Goal: Communication & Community: Answer question/provide support

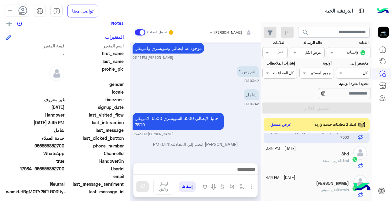
scroll to position [22, 0]
click at [283, 122] on button "عرض مسبق" at bounding box center [281, 124] width 26 height 8
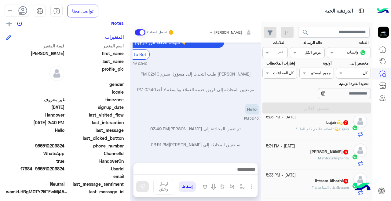
scroll to position [173, 0]
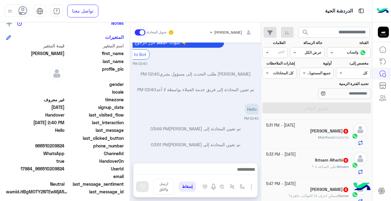
click at [310, 132] on h5 "[PERSON_NAME] 6" at bounding box center [329, 130] width 39 height 5
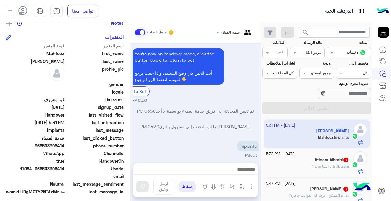
scroll to position [265, 0]
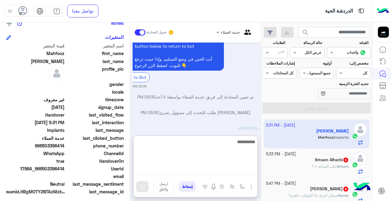
click at [171, 166] on textarea at bounding box center [196, 156] width 124 height 37
type textarea "**********"
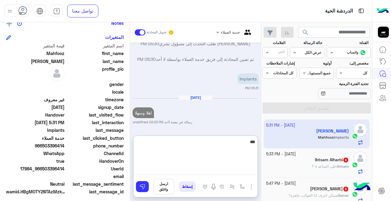
type textarea "****"
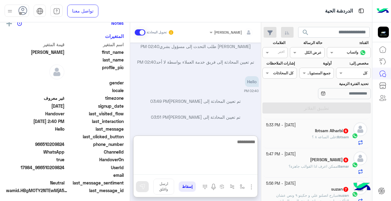
scroll to position [173, 0]
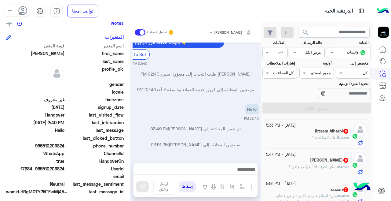
drag, startPoint x: 299, startPoint y: 167, endPoint x: 225, endPoint y: 158, distance: 74.8
click at [299, 167] on span "ممكن اعرف اذا القوالب جاهزة؟" at bounding box center [313, 166] width 49 height 5
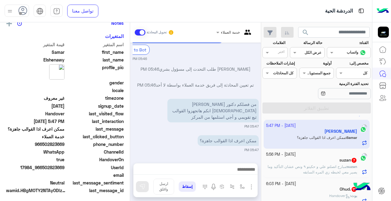
scroll to position [173, 0]
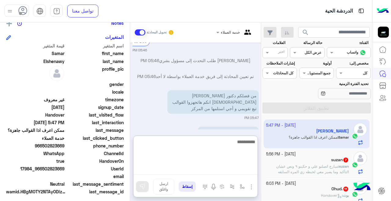
click at [225, 172] on textarea at bounding box center [196, 156] width 124 height 37
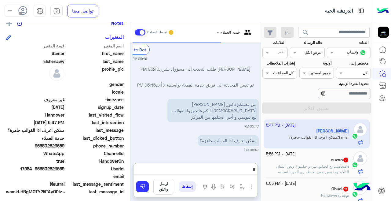
click at [223, 33] on div at bounding box center [234, 31] width 43 height 6
drag, startPoint x: 196, startPoint y: 52, endPoint x: 197, endPoint y: 58, distance: 5.5
click at [197, 58] on div "You're now on handover mode, click the button below to return to bot أنت الحين …" at bounding box center [196, 33] width 126 height 56
click at [222, 32] on div at bounding box center [234, 31] width 43 height 6
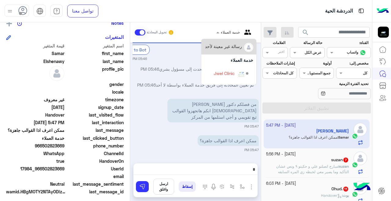
scroll to position [40, 0]
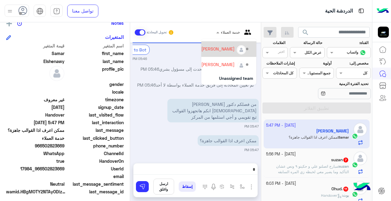
click at [214, 49] on div "[PERSON_NAME]" at bounding box center [217, 49] width 33 height 6
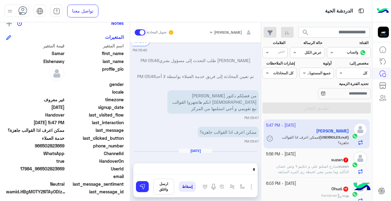
scroll to position [268, 0]
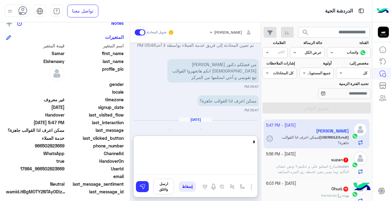
drag, startPoint x: 247, startPoint y: 170, endPoint x: 256, endPoint y: 170, distance: 9.2
click at [256, 170] on textarea "*" at bounding box center [196, 156] width 124 height 37
type textarea "**********"
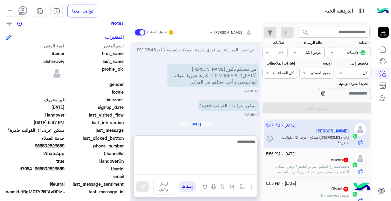
scroll to position [319, 0]
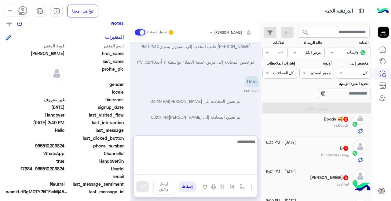
scroll to position [257, 0]
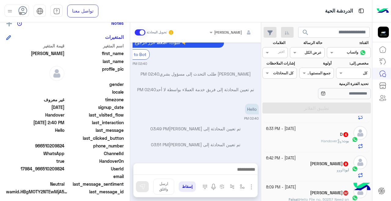
click at [283, 165] on div "[PERSON_NAME] 9" at bounding box center [307, 164] width 83 height 6
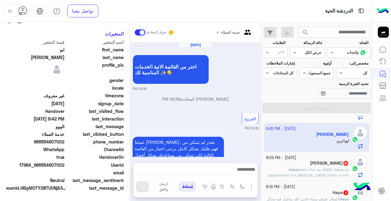
scroll to position [132, 0]
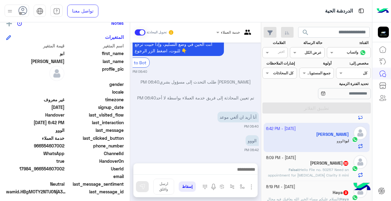
click at [221, 29] on div at bounding box center [234, 31] width 43 height 6
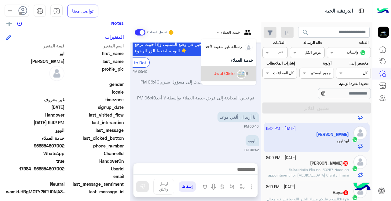
scroll to position [40, 0]
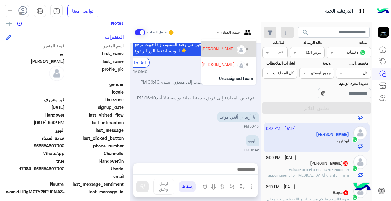
click at [218, 50] on div "[PERSON_NAME]" at bounding box center [217, 49] width 33 height 6
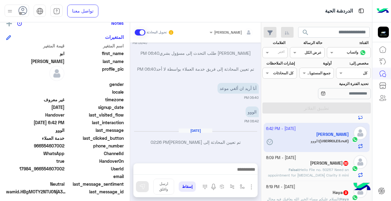
scroll to position [232, 0]
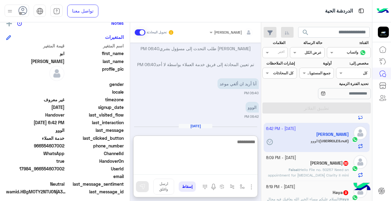
click at [198, 169] on textarea at bounding box center [196, 156] width 124 height 37
type textarea "**********"
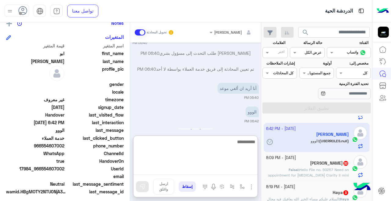
scroll to position [283, 0]
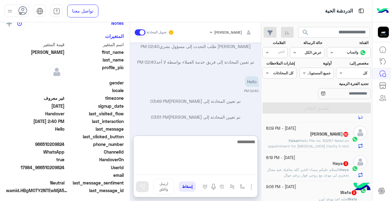
scroll to position [257, 0]
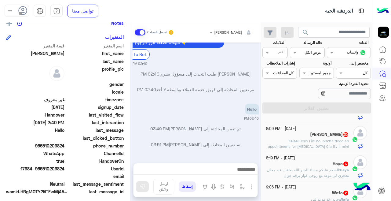
click at [308, 143] on p "[PERSON_NAME] : Hello File no. 50257 Need an appointment for [MEDICAL_DATA] Cla…" at bounding box center [307, 149] width 83 height 22
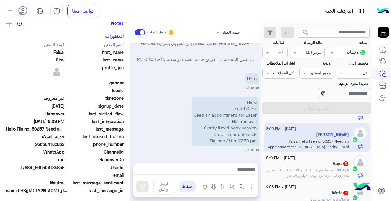
scroll to position [257, 0]
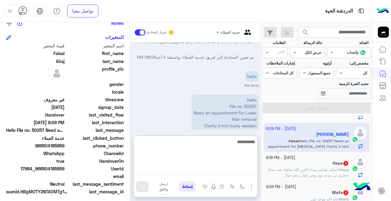
click at [226, 171] on textarea at bounding box center [196, 156] width 124 height 37
type textarea "*"
type textarea "**********"
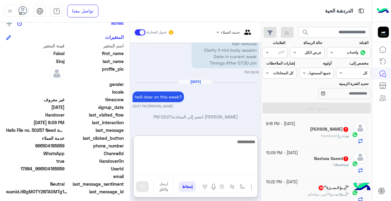
scroll to position [354, 0]
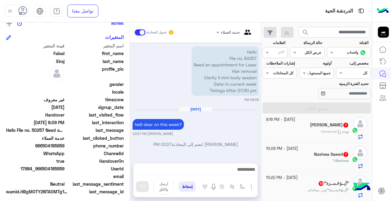
click at [293, 156] on div "Nashwa Saeed 7" at bounding box center [307, 155] width 83 height 6
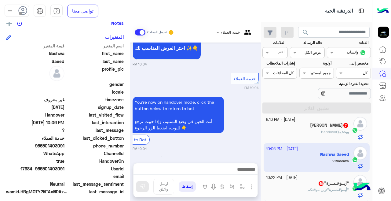
scroll to position [353, -1]
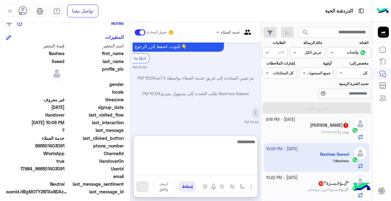
click at [202, 170] on textarea at bounding box center [196, 156] width 124 height 37
type textarea "*"
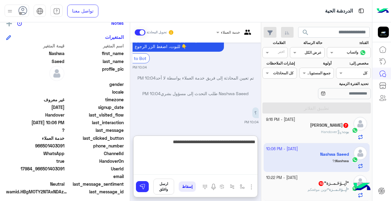
type textarea "**********"
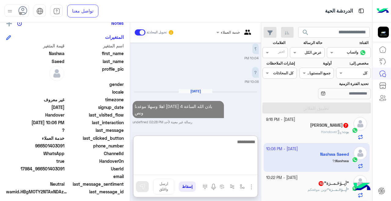
scroll to position [421, -1]
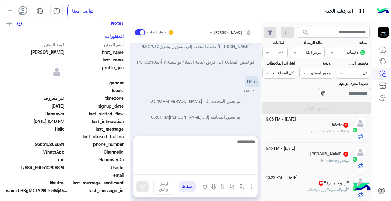
scroll to position [296, 0]
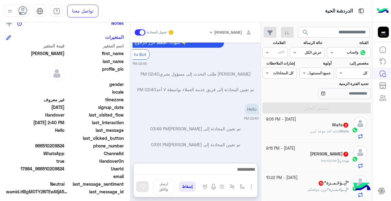
click at [287, 183] on div ""أبِــوٰحٓـمــزة" 10" at bounding box center [307, 183] width 83 height 6
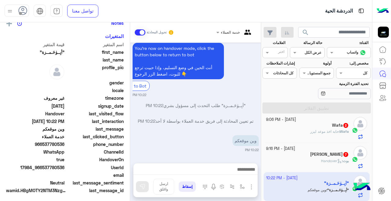
scroll to position [201, 0]
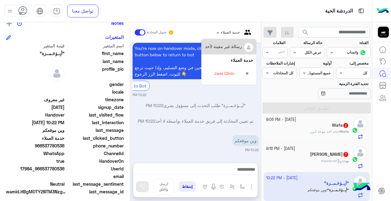
click at [227, 32] on div at bounding box center [234, 31] width 43 height 6
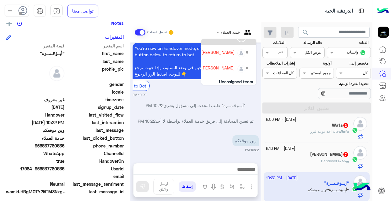
scroll to position [40, 0]
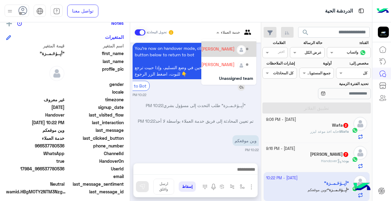
click at [213, 51] on div "[PERSON_NAME]" at bounding box center [217, 49] width 33 height 6
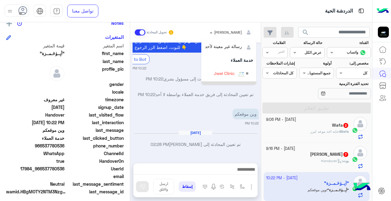
scroll to position [42, 0]
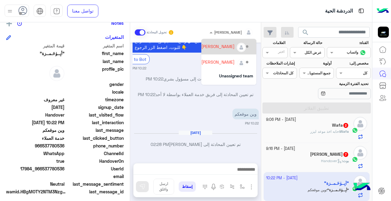
click at [221, 51] on div "[PERSON_NAME]" at bounding box center [225, 46] width 48 height 11
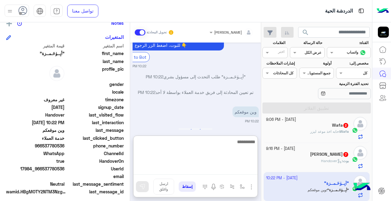
click at [216, 167] on textarea at bounding box center [196, 156] width 124 height 37
type textarea "**********"
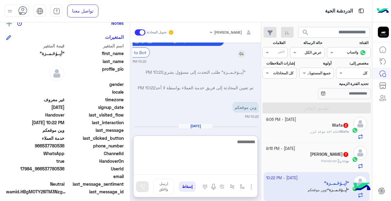
scroll to position [283, 0]
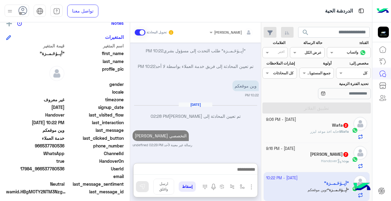
click at [295, 150] on small "[DATE] - 9:16 PM" at bounding box center [280, 149] width 29 height 6
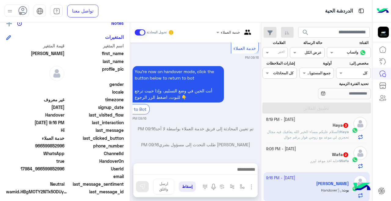
scroll to position [260, 0]
click at [231, 32] on input "text" at bounding box center [242, 32] width 22 height 6
click at [196, 66] on p "You're now on handover mode, click the button below to return to bot أنت الحين …" at bounding box center [178, 84] width 91 height 36
click at [218, 30] on span at bounding box center [217, 32] width 8 height 6
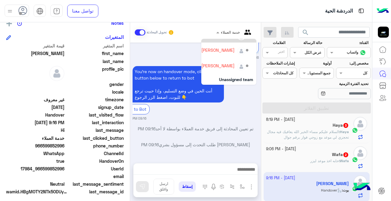
scroll to position [40, 0]
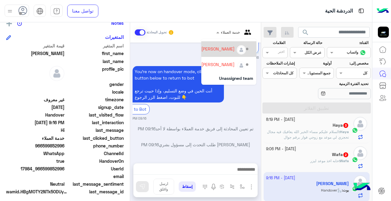
click at [215, 47] on div "[PERSON_NAME]" at bounding box center [217, 49] width 33 height 6
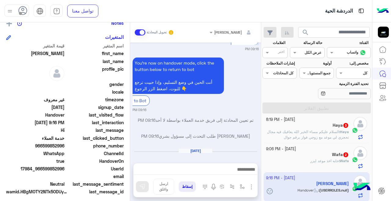
scroll to position [291, 0]
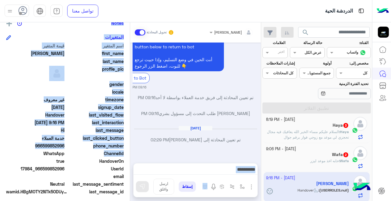
click at [131, 155] on mat-drawer-container "[PERSON_NAME] تحويل المحادثة [DATE] فريق العمل 09:15 PM 👨‍⚕️👩‍⚕️ فريقنا الطبي م…" at bounding box center [130, 112] width 261 height 181
click at [217, 164] on div at bounding box center [196, 170] width 124 height 15
click at [218, 170] on textarea at bounding box center [196, 169] width 124 height 9
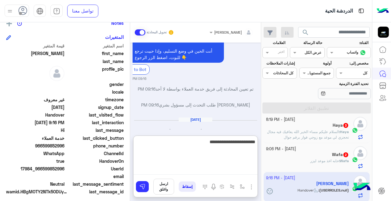
type textarea "**********"
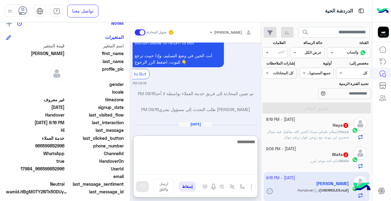
scroll to position [342, 0]
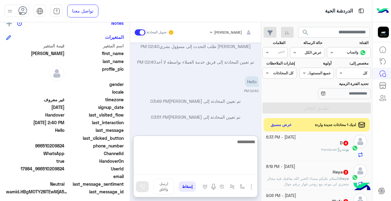
scroll to position [256, 0]
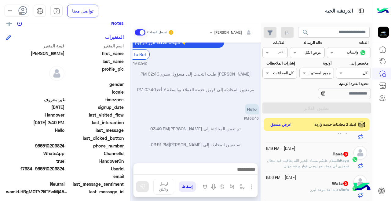
click at [291, 126] on button "عرض مسبق" at bounding box center [281, 124] width 26 height 8
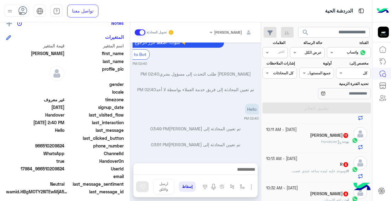
scroll to position [500, 0]
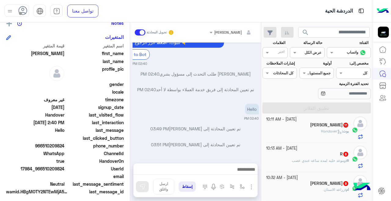
click at [292, 188] on div "ام : زراعه الاسنان" at bounding box center [307, 192] width 83 height 11
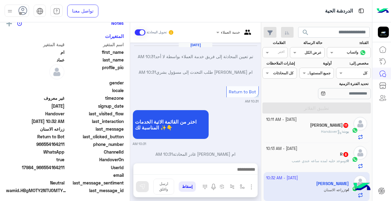
scroll to position [151, 0]
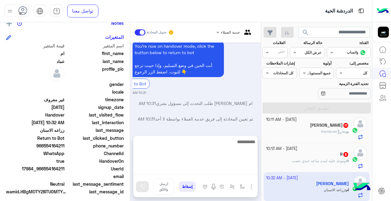
click at [189, 168] on textarea at bounding box center [196, 156] width 124 height 37
click at [202, 144] on textarea "**********" at bounding box center [196, 156] width 124 height 37
type textarea "**********"
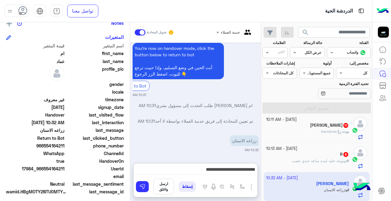
click at [225, 31] on div at bounding box center [234, 31] width 43 height 6
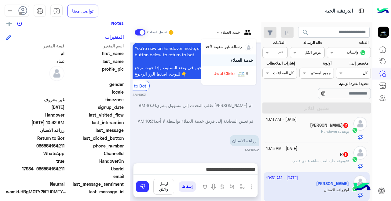
scroll to position [40, 0]
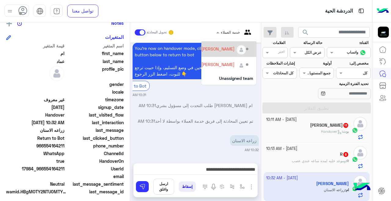
click at [205, 53] on div "[PERSON_NAME]" at bounding box center [225, 49] width 48 height 11
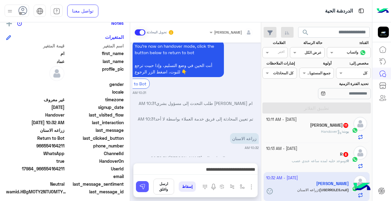
scroll to position [171, 0]
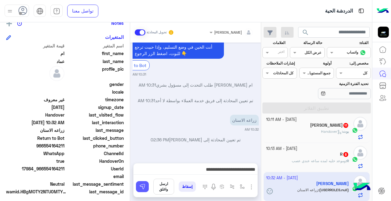
click at [145, 186] on img at bounding box center [142, 186] width 6 height 6
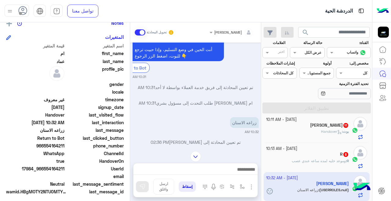
scroll to position [194, 0]
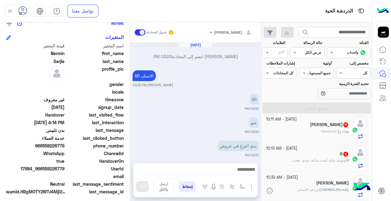
scroll to position [129, 0]
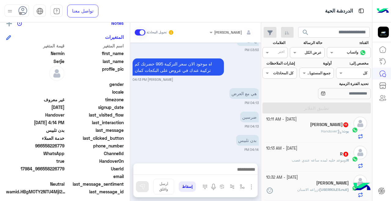
click at [295, 182] on div "[PERSON_NAME]" at bounding box center [307, 183] width 83 height 6
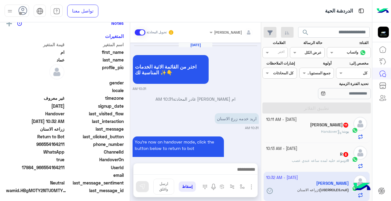
scroll to position [150, 0]
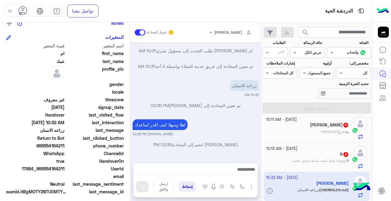
click at [294, 161] on span "وموعد خليه لمده ساعه عندي عصب" at bounding box center [319, 160] width 54 height 5
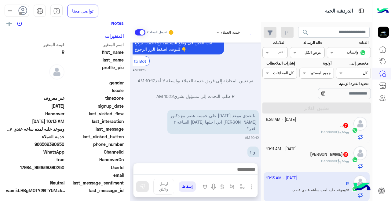
scroll to position [296, 0]
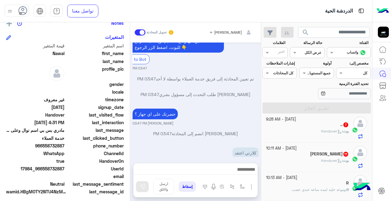
scroll to position [695, 0]
